Goal: Check status: Check status

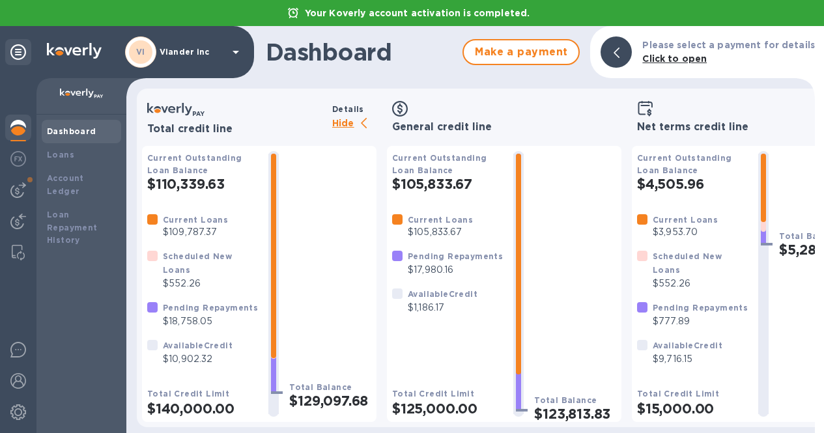
click at [175, 50] on p "Viander inc" at bounding box center [192, 52] width 65 height 9
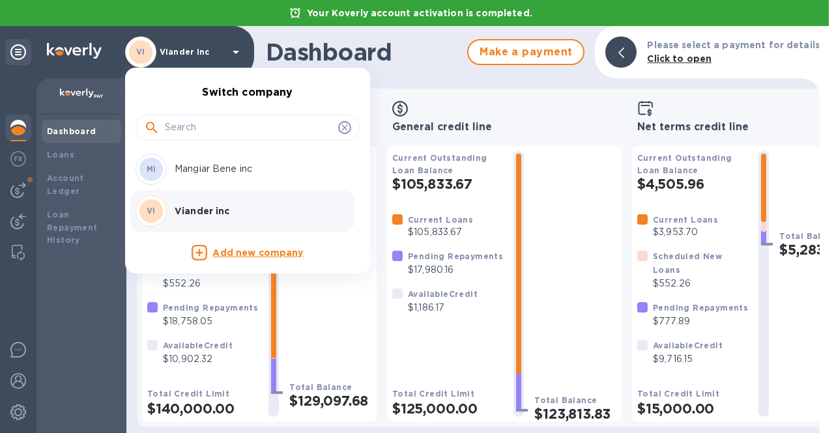
click at [170, 173] on div "Mangiar Bene inc" at bounding box center [253, 169] width 169 height 14
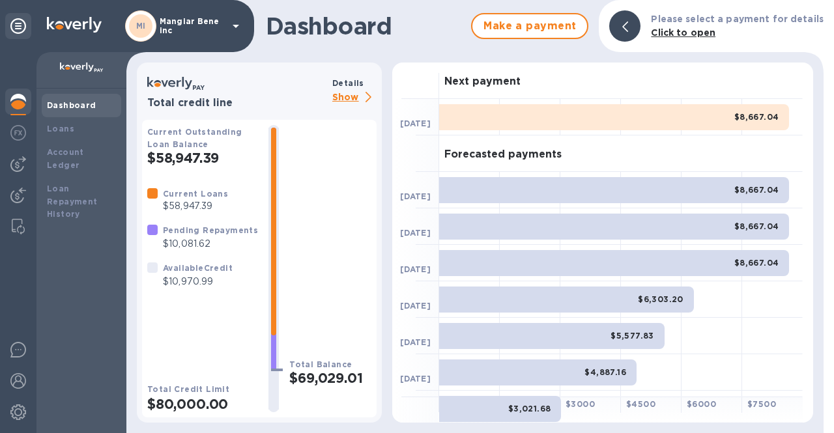
click at [353, 100] on p "Show" at bounding box center [354, 98] width 44 height 16
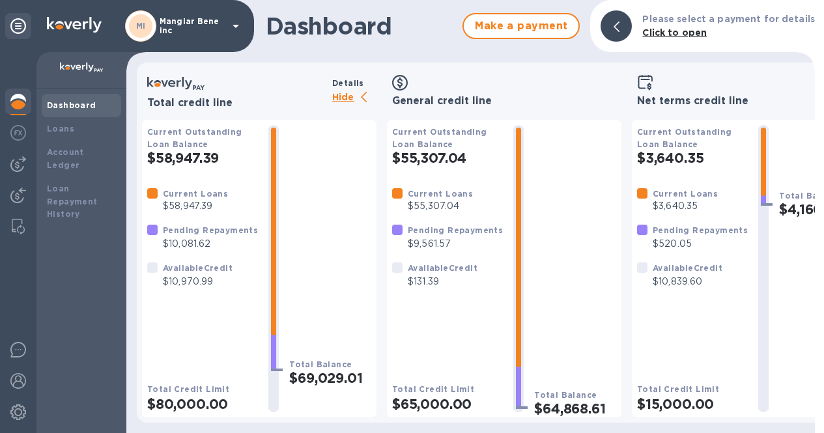
click at [221, 23] on p "Mangiar Bene inc" at bounding box center [192, 26] width 65 height 18
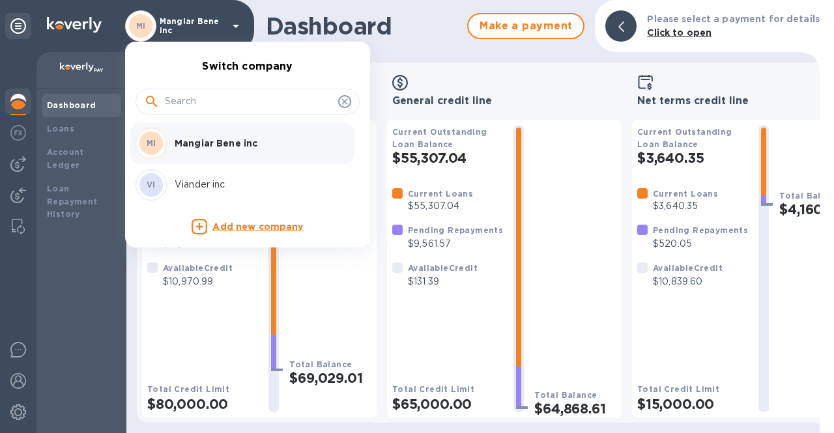
click at [193, 184] on p "Viander inc" at bounding box center [257, 185] width 164 height 14
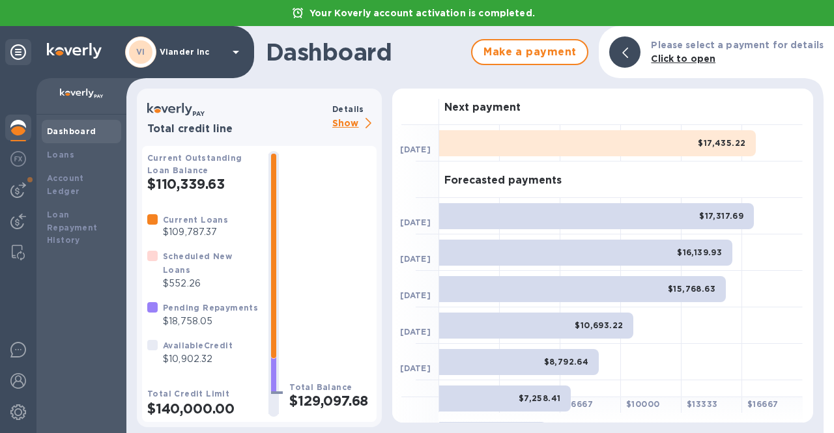
click at [342, 122] on p "Show" at bounding box center [354, 124] width 44 height 16
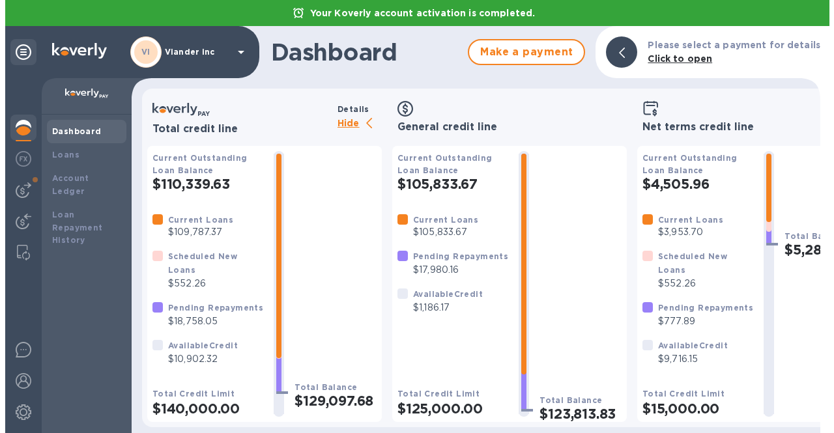
scroll to position [7, 0]
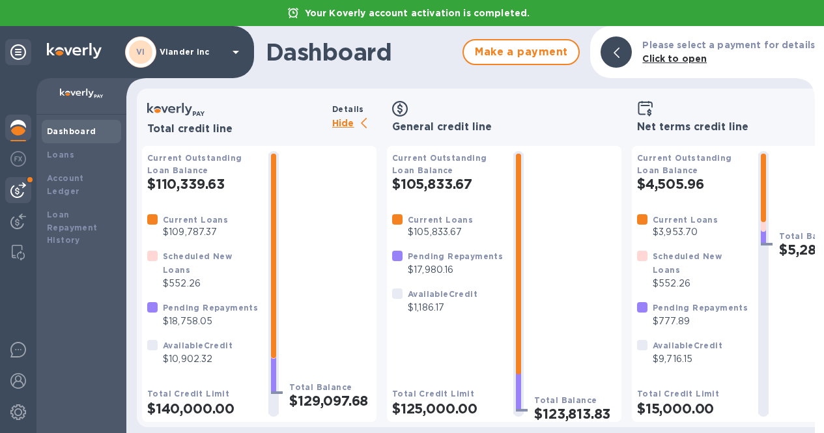
click at [25, 190] on img at bounding box center [18, 190] width 16 height 16
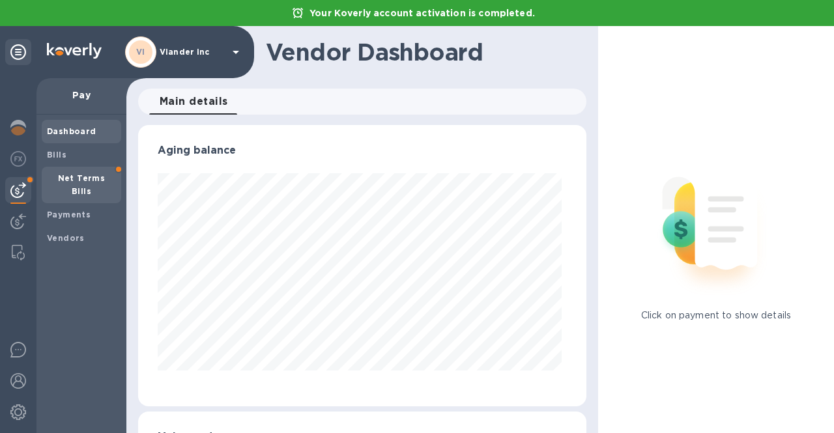
scroll to position [282, 443]
click at [67, 180] on b "Net Terms Bills" at bounding box center [82, 184] width 48 height 23
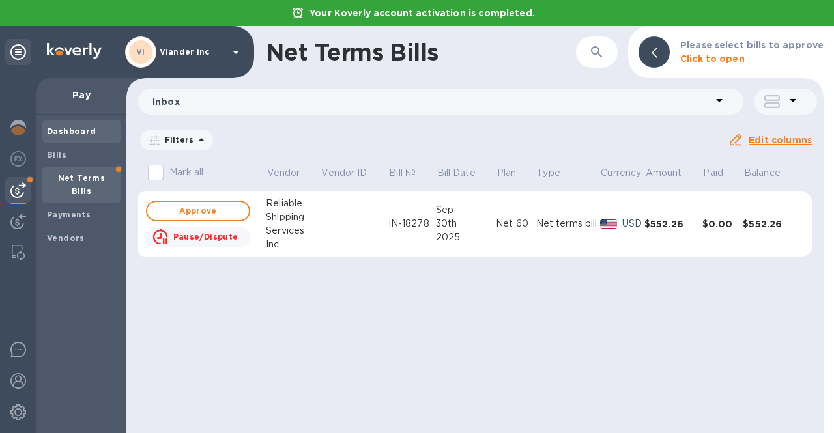
click at [65, 126] on span "Dashboard" at bounding box center [72, 131] width 50 height 13
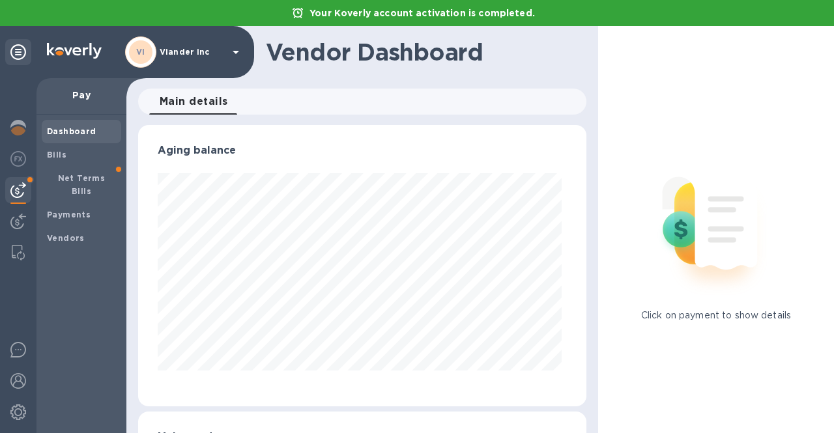
scroll to position [282, 443]
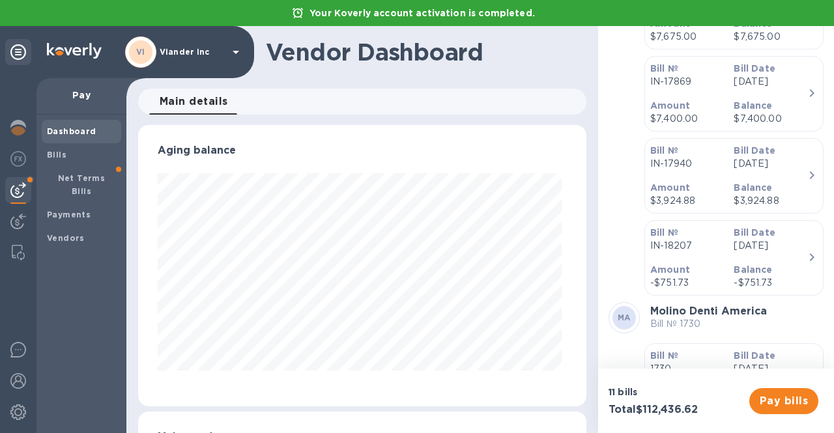
scroll to position [521, 0]
